Goal: Task Accomplishment & Management: Complete application form

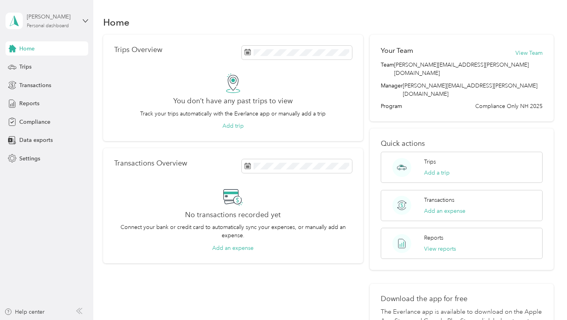
click at [40, 26] on div "Personal dashboard" at bounding box center [48, 26] width 42 height 5
click at [40, 172] on aside "[PERSON_NAME] Personal dashboard Home Trips Transactions Reports Compliance Dat…" at bounding box center [46, 160] width 93 height 320
click at [38, 15] on div "[PERSON_NAME]" at bounding box center [51, 17] width 49 height 8
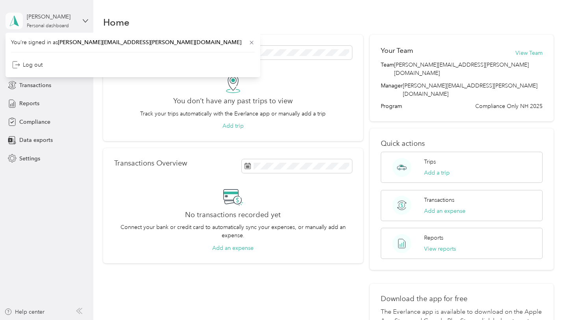
click at [20, 20] on icon at bounding box center [14, 20] width 12 height 11
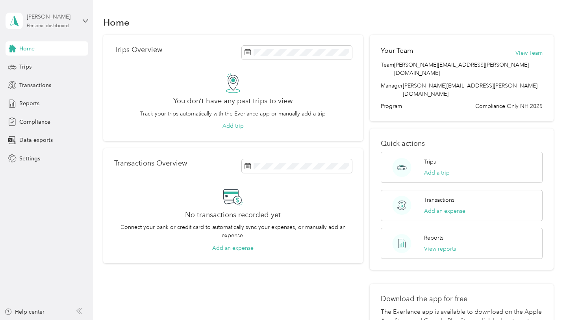
click at [68, 17] on div "[PERSON_NAME]" at bounding box center [51, 17] width 49 height 8
click at [50, 40] on span "You’re signed in as [PERSON_NAME][EMAIL_ADDRESS][PERSON_NAME][DOMAIN_NAME]" at bounding box center [133, 42] width 244 height 8
click at [32, 158] on span "Settings" at bounding box center [29, 158] width 21 height 8
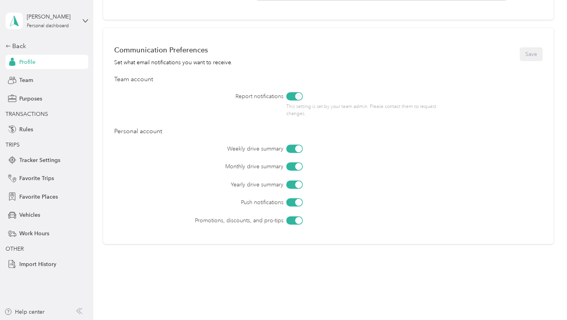
scroll to position [315, 0]
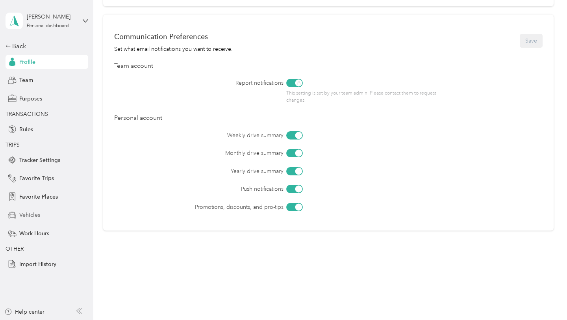
click at [35, 212] on span "Vehicles" at bounding box center [29, 215] width 21 height 8
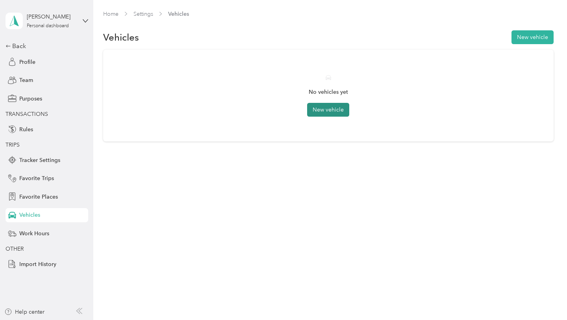
click at [330, 112] on button "New vehicle" at bounding box center [328, 110] width 42 height 14
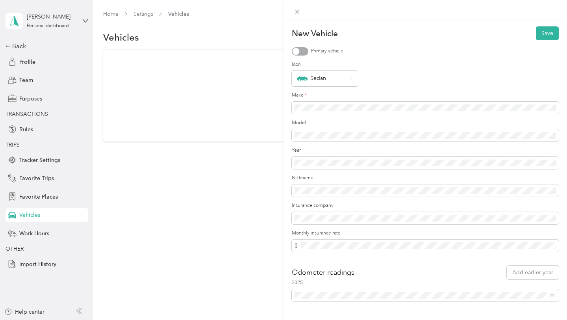
click at [19, 48] on div "New Vehicle Save Primary vehicle Icon Sedan Make * Model Year Nickname Insuranc…" at bounding box center [283, 160] width 567 height 320
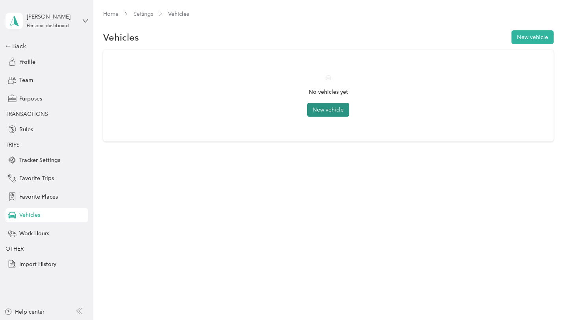
click at [339, 108] on button "New vehicle" at bounding box center [328, 110] width 42 height 14
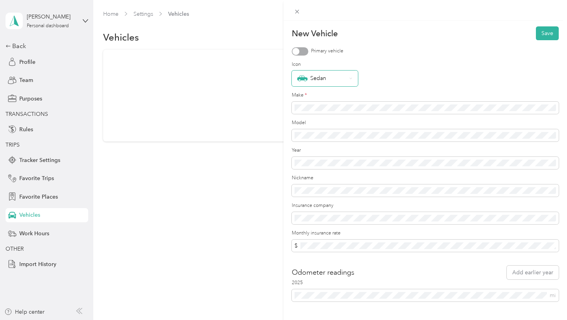
click at [325, 78] on div "Sedan" at bounding box center [321, 78] width 49 height 10
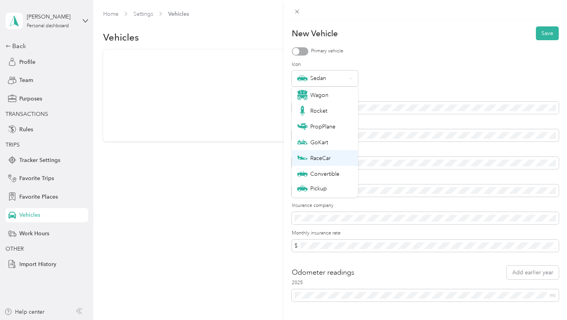
scroll to position [28, 0]
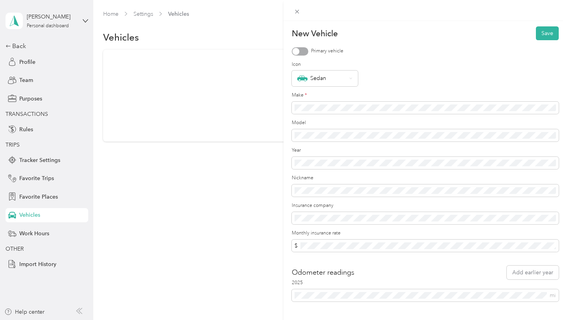
click at [413, 50] on div "Primary vehicle" at bounding box center [425, 51] width 267 height 8
click at [357, 99] on div "Make *" at bounding box center [425, 103] width 267 height 22
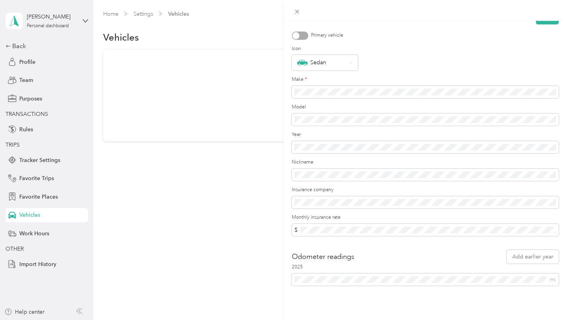
click at [461, 255] on div "Odometer readings Add earlier year" at bounding box center [425, 257] width 267 height 14
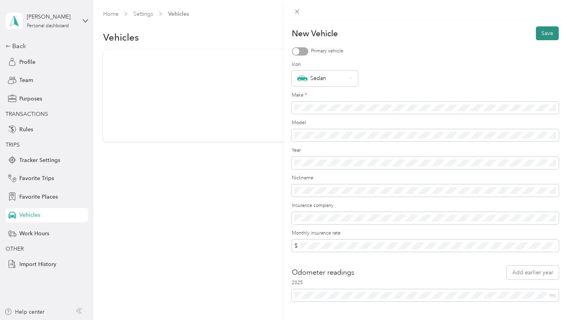
click at [549, 35] on button "Save" at bounding box center [547, 33] width 23 height 14
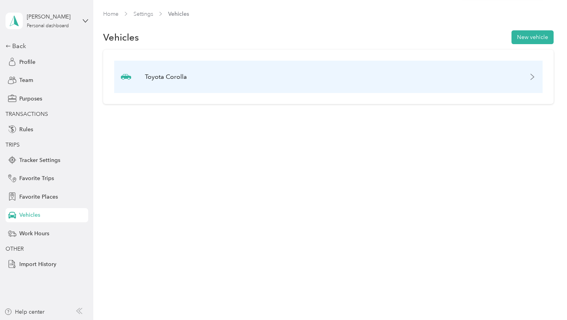
click at [463, 80] on div "Toyota Corolla" at bounding box center [328, 77] width 429 height 32
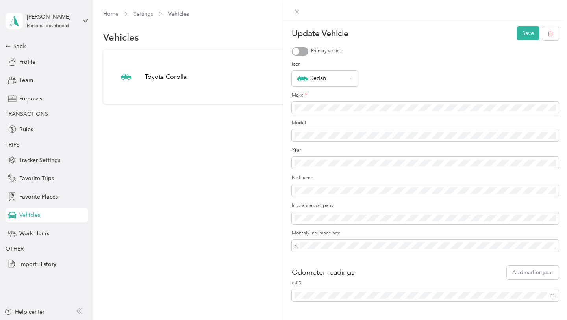
click at [211, 152] on div "Update Vehicle Save Primary vehicle Icon Sedan Make * Model Year Nickname Insur…" at bounding box center [283, 160] width 567 height 320
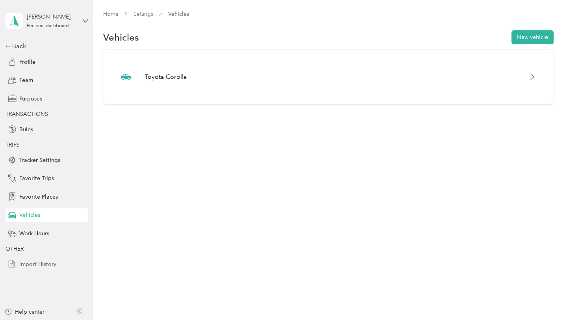
click at [56, 265] on div "Import History" at bounding box center [47, 264] width 83 height 14
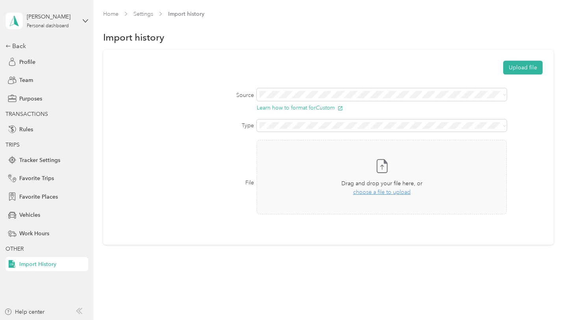
click at [314, 86] on form "Upload file Source Learn how to format for Custom Type File Take a photo or cho…" at bounding box center [328, 143] width 429 height 165
click at [191, 125] on label "Type" at bounding box center [184, 125] width 140 height 8
click at [45, 59] on div "Profile" at bounding box center [47, 62] width 83 height 14
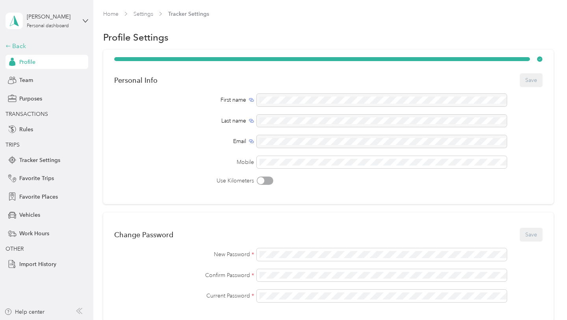
click at [18, 48] on div "Back" at bounding box center [45, 45] width 79 height 9
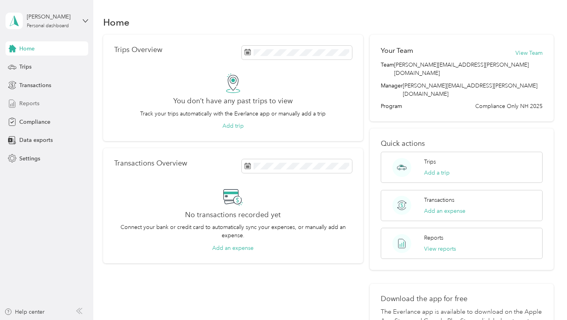
click at [36, 103] on span "Reports" at bounding box center [29, 103] width 20 height 8
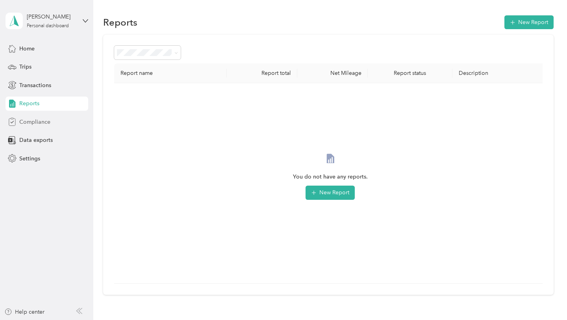
click at [51, 126] on div "Compliance" at bounding box center [47, 122] width 83 height 14
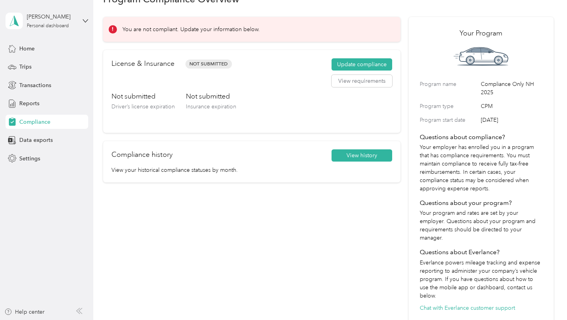
scroll to position [29, 0]
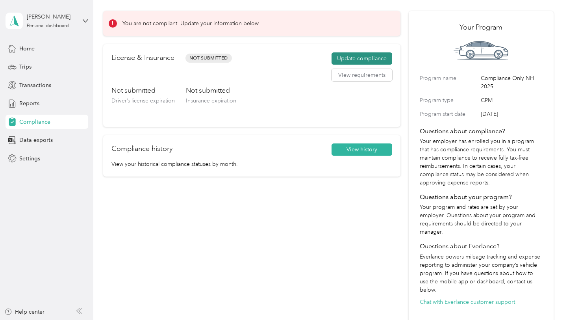
click at [368, 58] on button "Update compliance" at bounding box center [362, 58] width 61 height 13
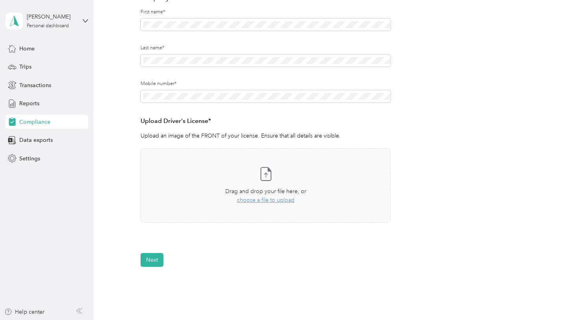
scroll to position [119, 0]
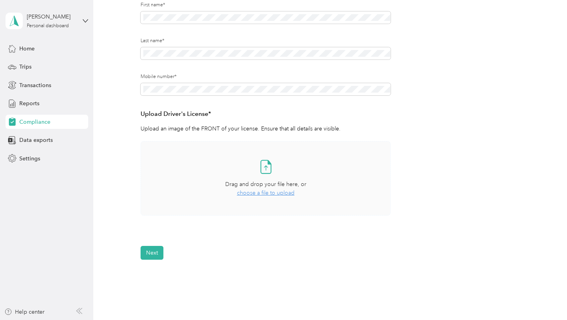
click at [275, 193] on span "choose a file to upload" at bounding box center [266, 192] width 58 height 7
click at [154, 256] on button "Next" at bounding box center [152, 253] width 23 height 14
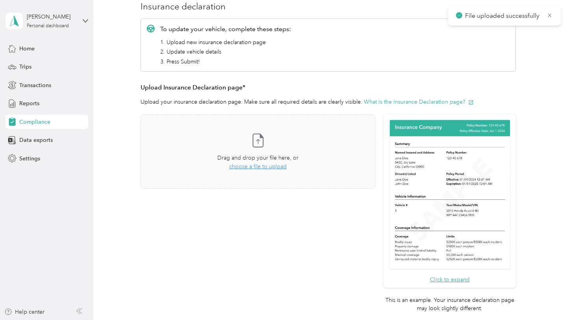
scroll to position [100, 0]
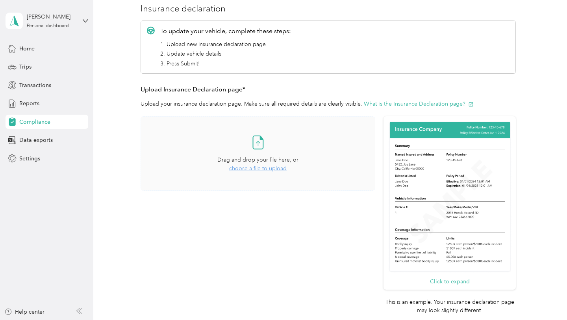
click at [260, 171] on span "choose a file to upload" at bounding box center [258, 168] width 58 height 7
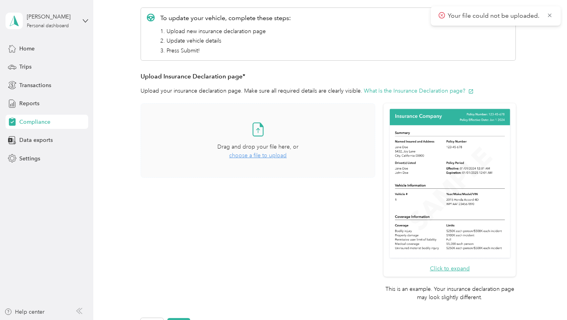
scroll to position [114, 0]
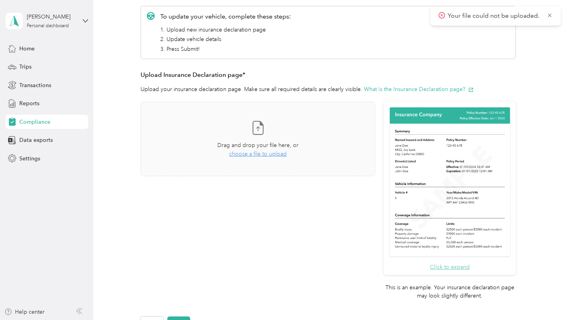
click at [441, 267] on button "Click to expand" at bounding box center [450, 267] width 40 height 8
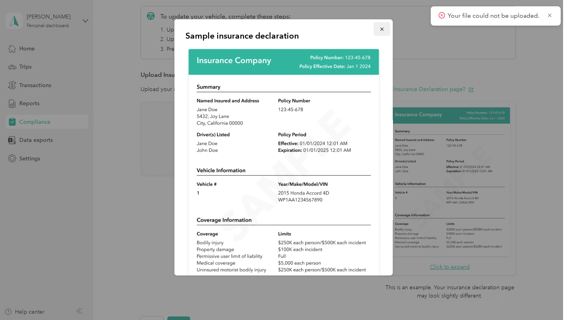
click at [381, 26] on span "button" at bounding box center [382, 29] width 6 height 7
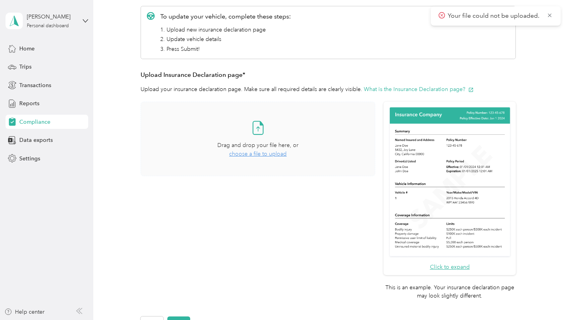
click at [260, 158] on div "Take a photo or choose a photo from your library Drag and drop your file here, …" at bounding box center [257, 138] width 221 height 61
click at [274, 156] on span "choose a file to upload" at bounding box center [258, 153] width 58 height 7
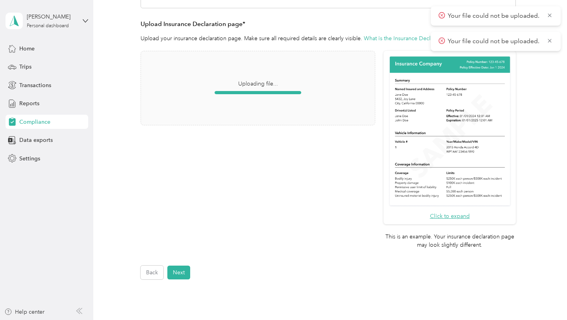
scroll to position [239, 0]
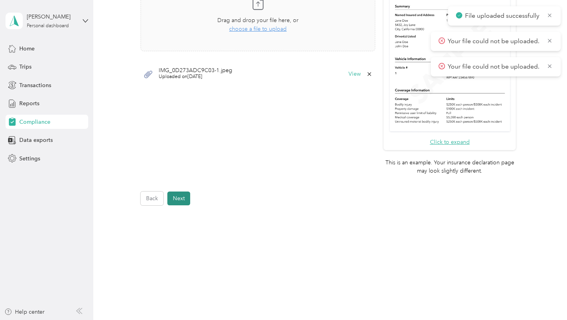
click at [185, 197] on button "Next" at bounding box center [178, 198] width 23 height 14
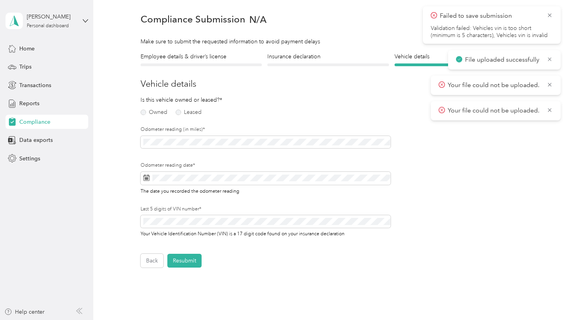
scroll to position [9, 0]
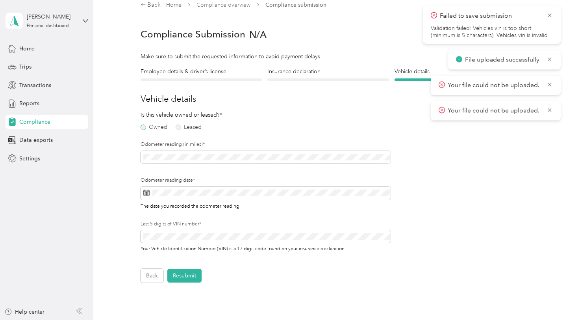
click at [157, 126] on label "Owned" at bounding box center [154, 127] width 27 height 6
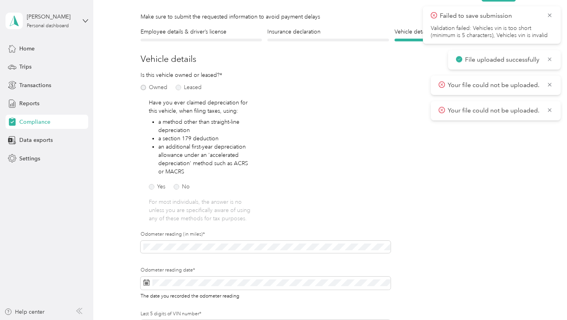
scroll to position [54, 0]
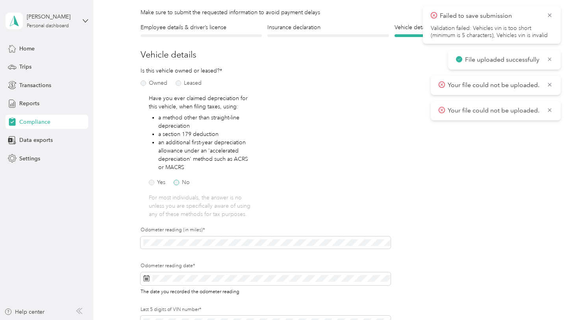
click at [182, 181] on label "No" at bounding box center [182, 183] width 16 height 6
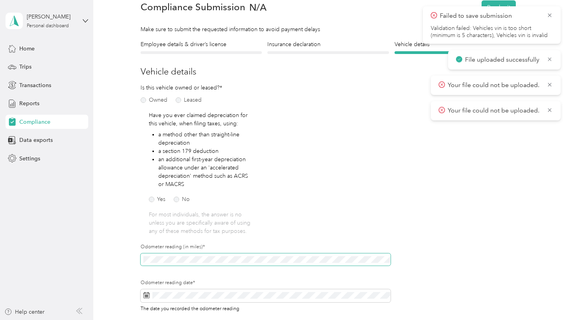
scroll to position [39, 0]
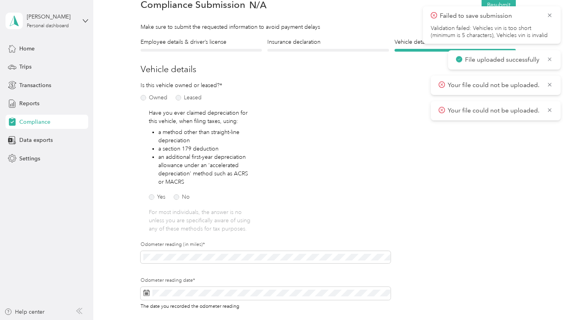
click at [213, 239] on fieldset "Is this vehicle owned or leased?* Owned Leased Have you ever claimed depreciati…" at bounding box center [201, 161] width 121 height 160
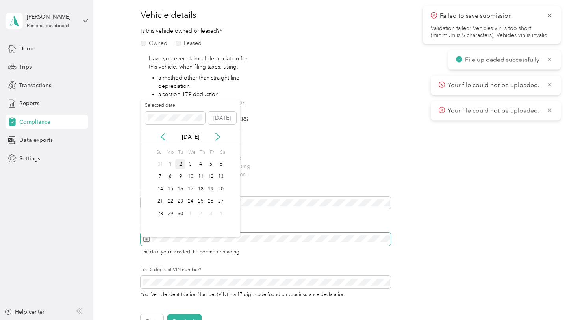
scroll to position [115, 0]
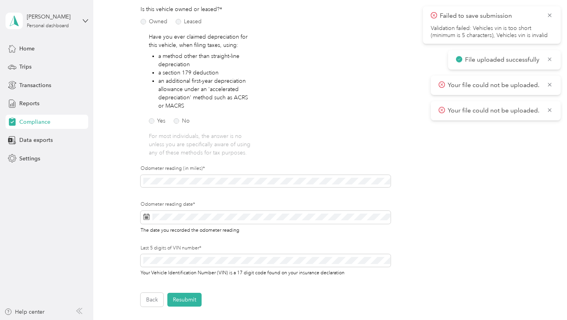
click at [432, 205] on form "Employee details & driver’s license License Insurance declaration Insurance Veh…" at bounding box center [328, 134] width 375 height 345
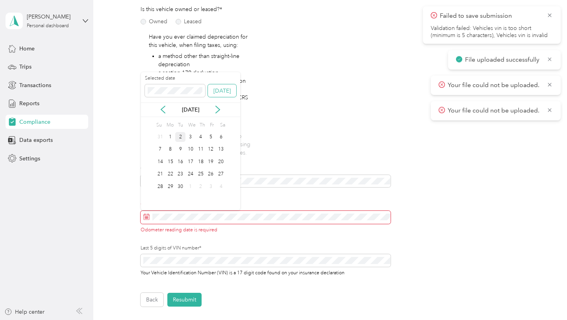
click at [225, 92] on button "Today" at bounding box center [222, 90] width 28 height 13
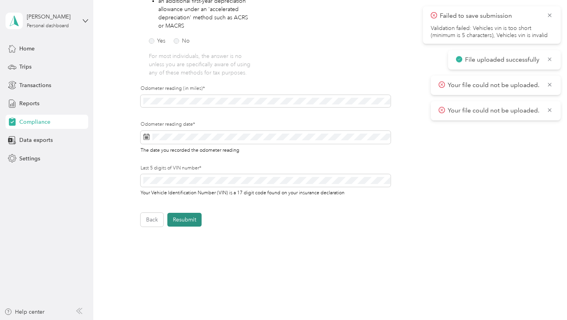
click at [189, 223] on button "Resubmit" at bounding box center [184, 220] width 34 height 14
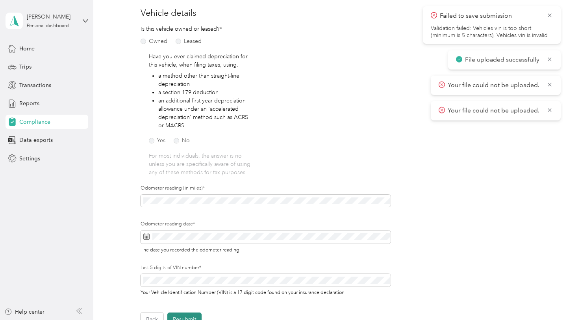
click at [189, 223] on form "Employee details & driver’s license License Insurance declaration Insurance Veh…" at bounding box center [328, 153] width 375 height 345
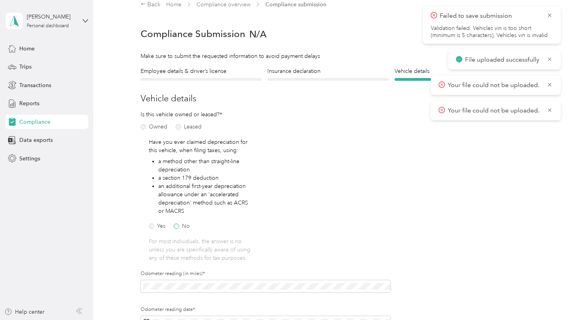
scroll to position [9, 0]
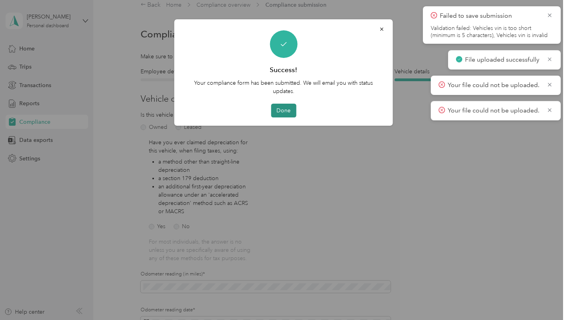
click at [285, 111] on button "Done" at bounding box center [283, 111] width 25 height 14
